Goal: Transaction & Acquisition: Purchase product/service

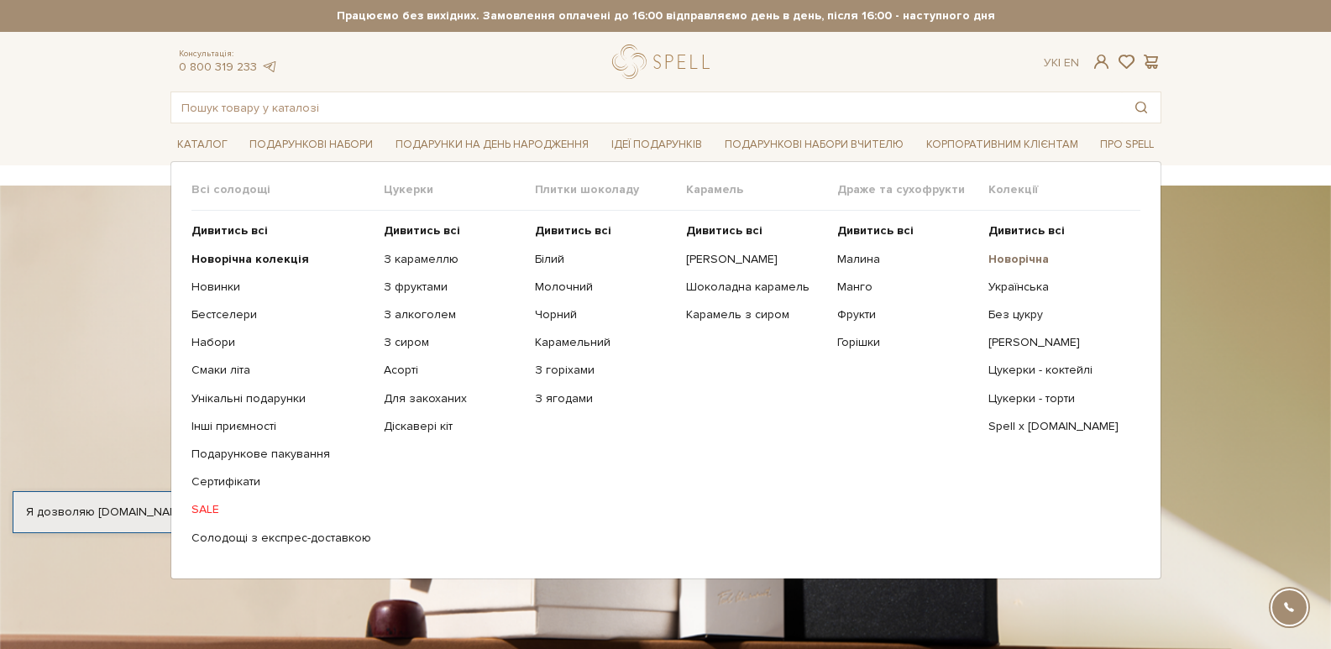
click at [997, 259] on b "Новорічна" at bounding box center [1018, 259] width 60 height 14
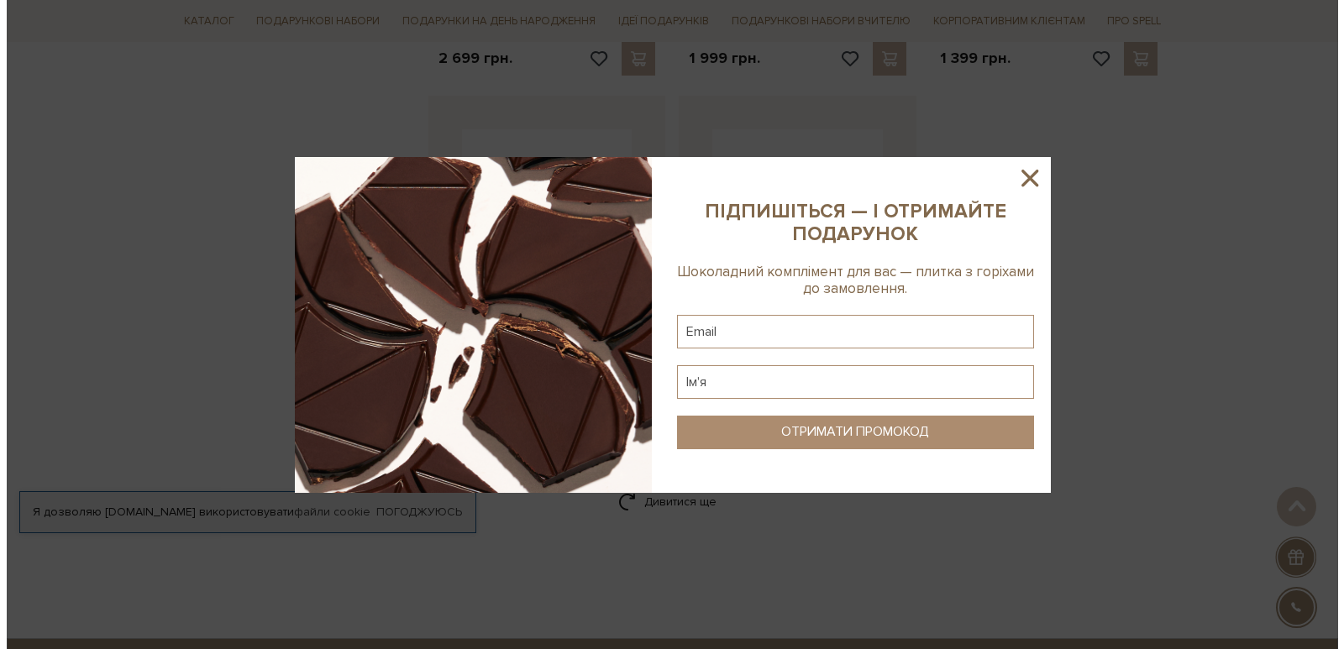
scroll to position [2015, 0]
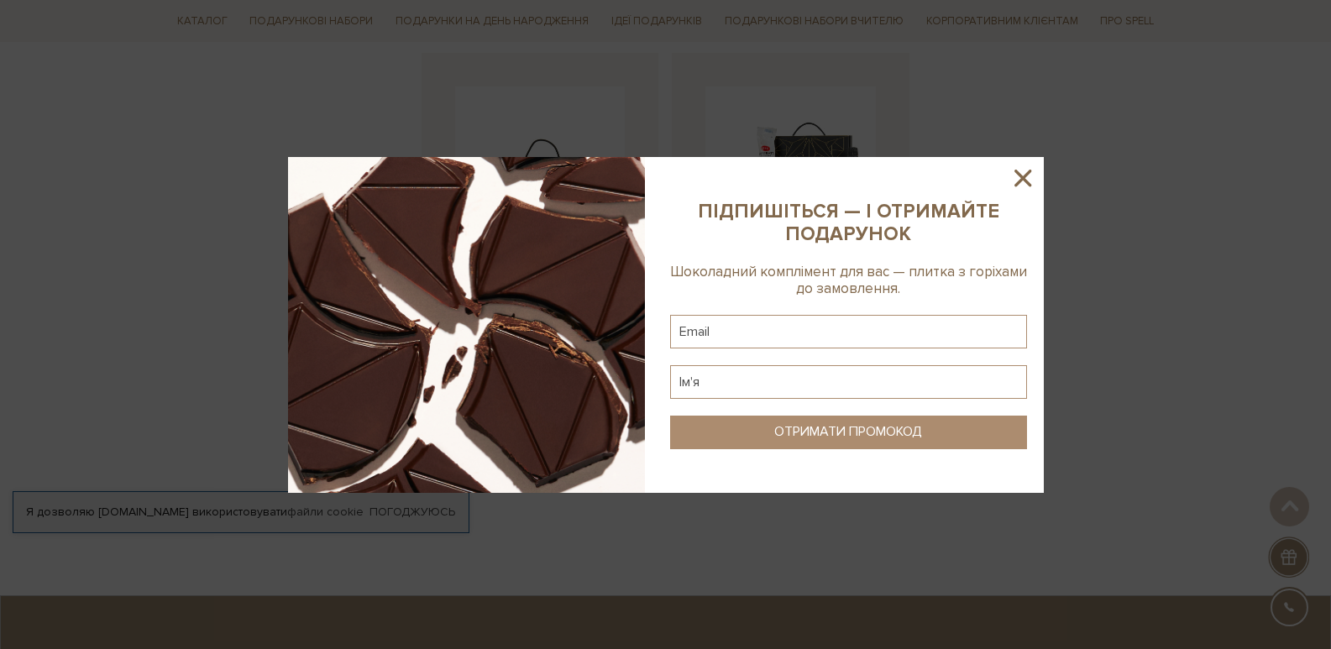
click at [1030, 179] on icon at bounding box center [1023, 178] width 29 height 29
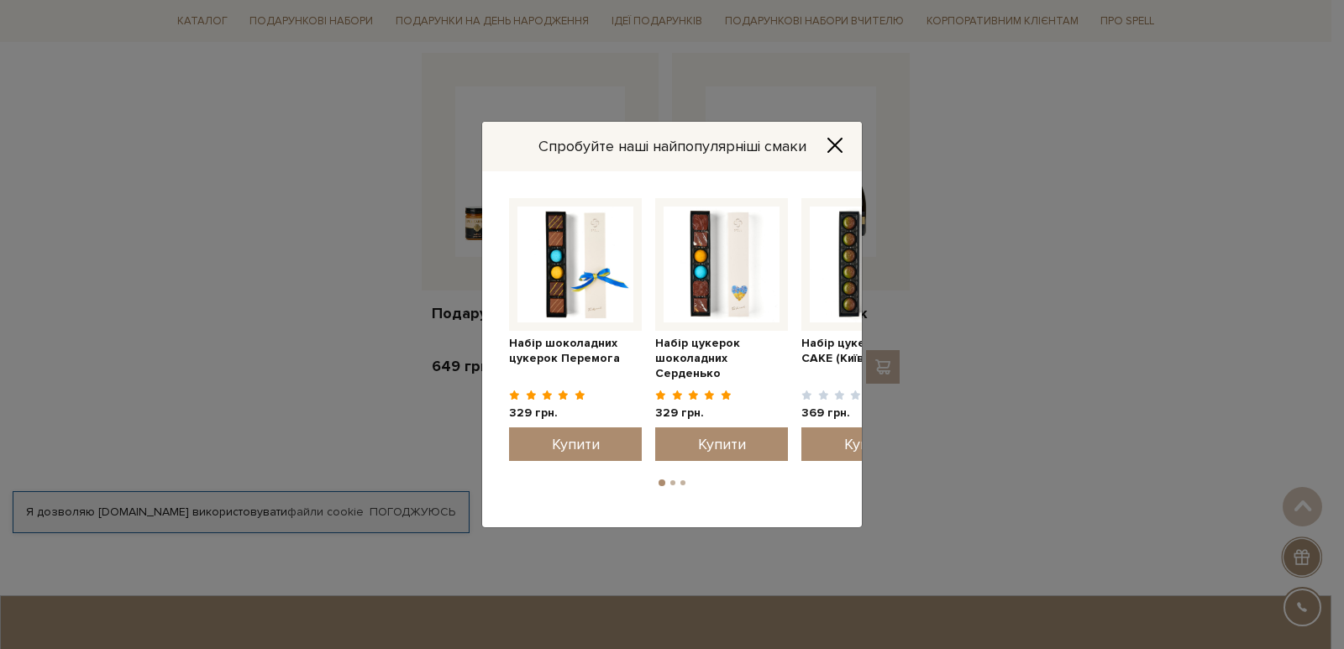
click at [835, 141] on icon "Close" at bounding box center [834, 145] width 17 height 17
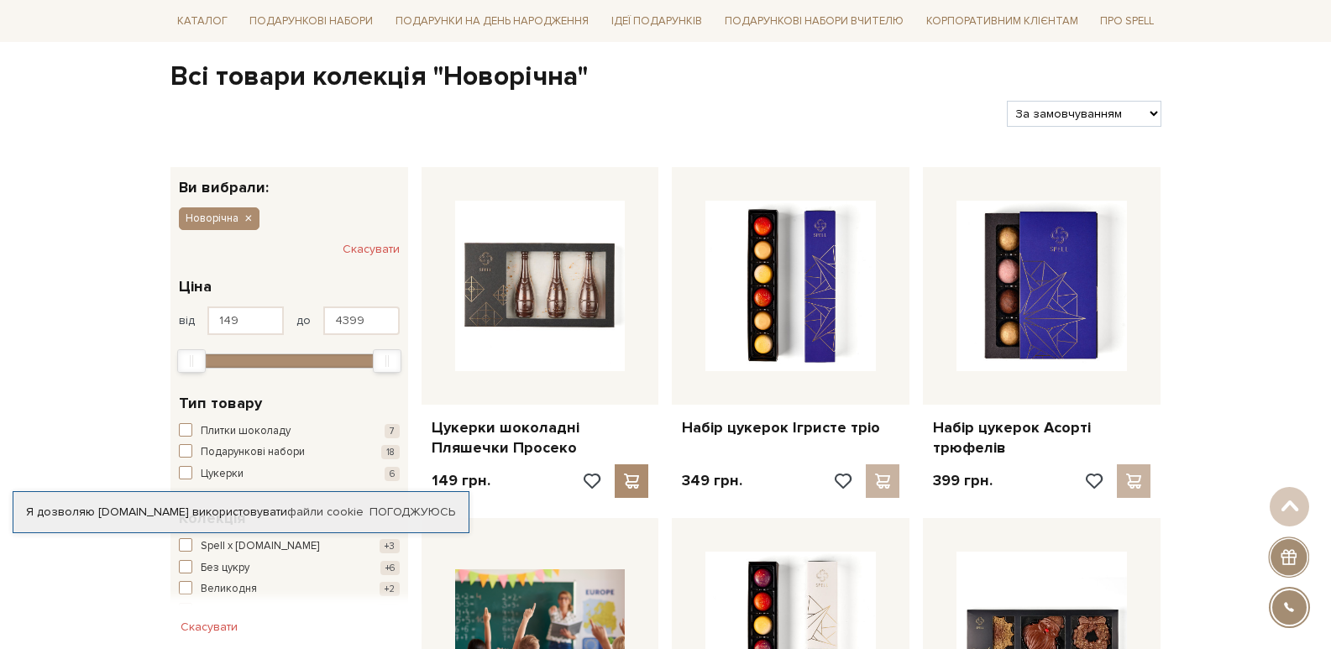
scroll to position [0, 0]
